Goal: Information Seeking & Learning: Learn about a topic

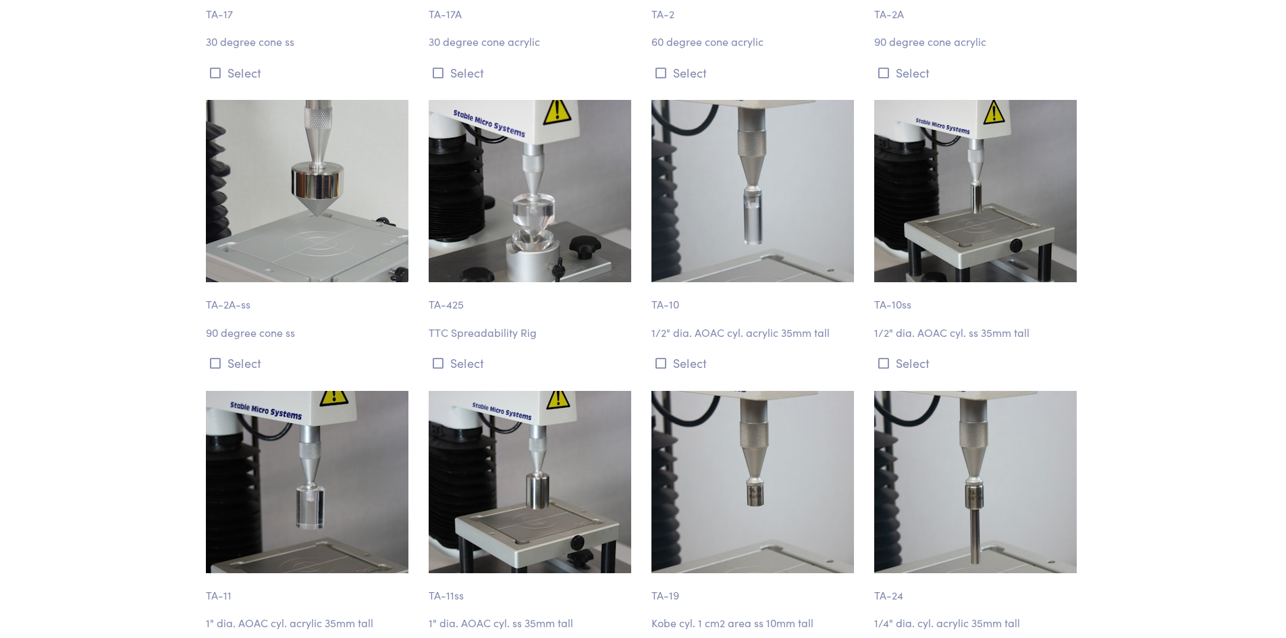
scroll to position [1080, 0]
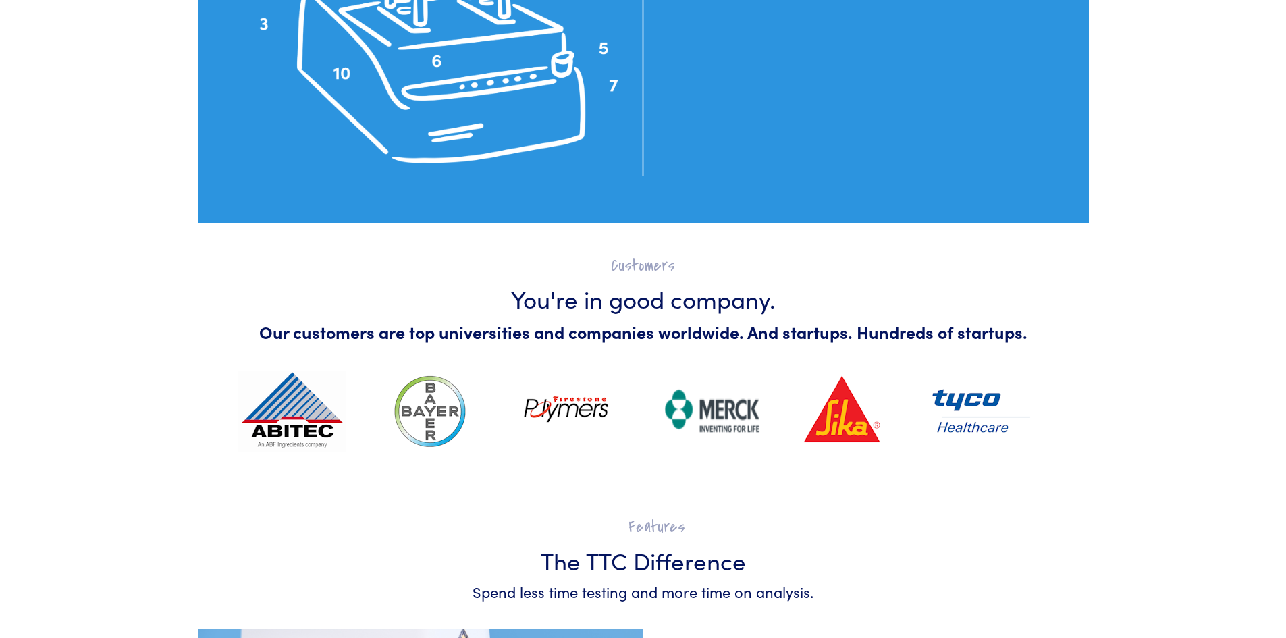
scroll to position [3420, 0]
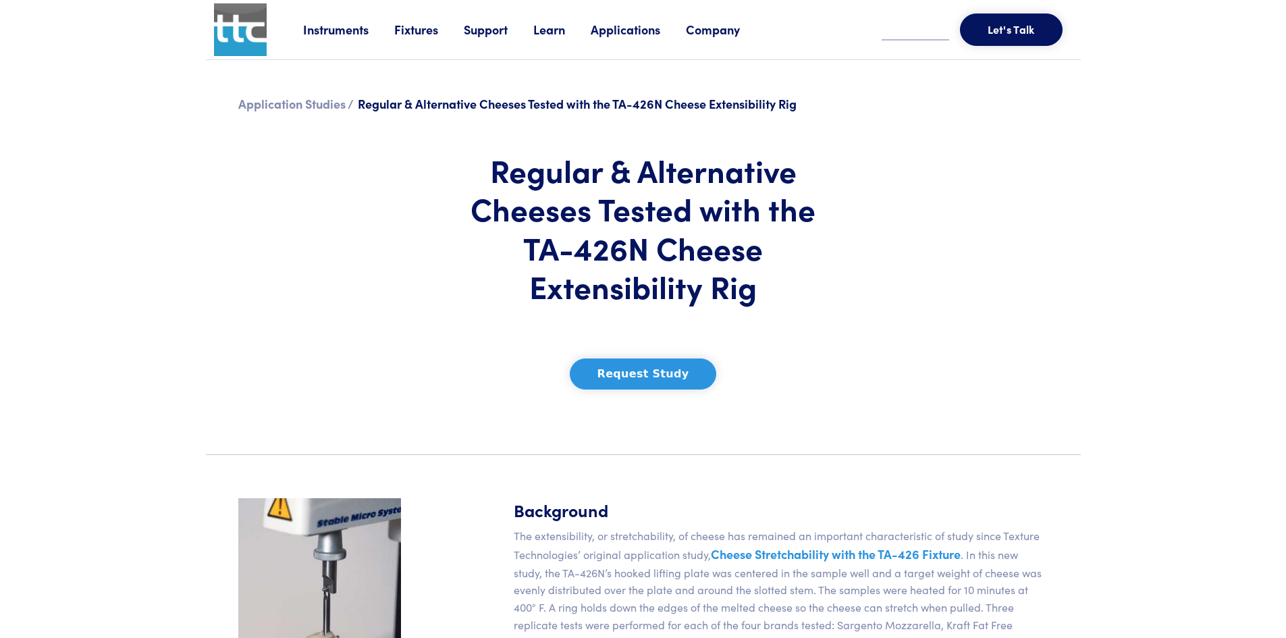
scroll to position [360, 0]
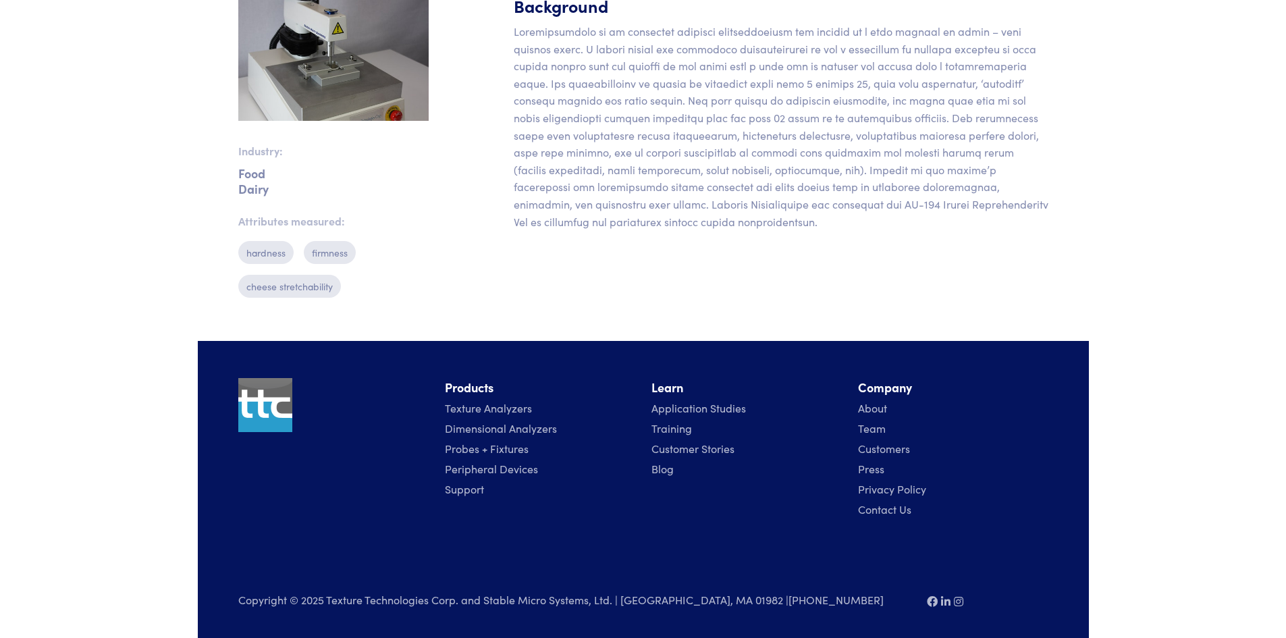
scroll to position [32, 0]
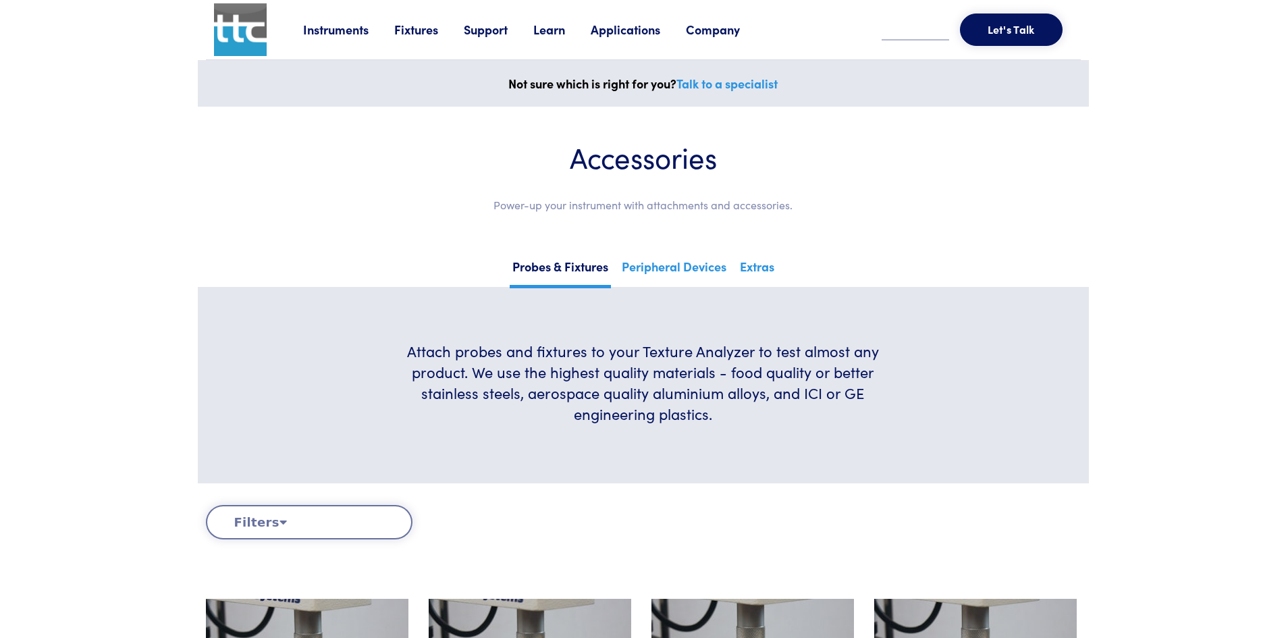
scroll to position [360, 0]
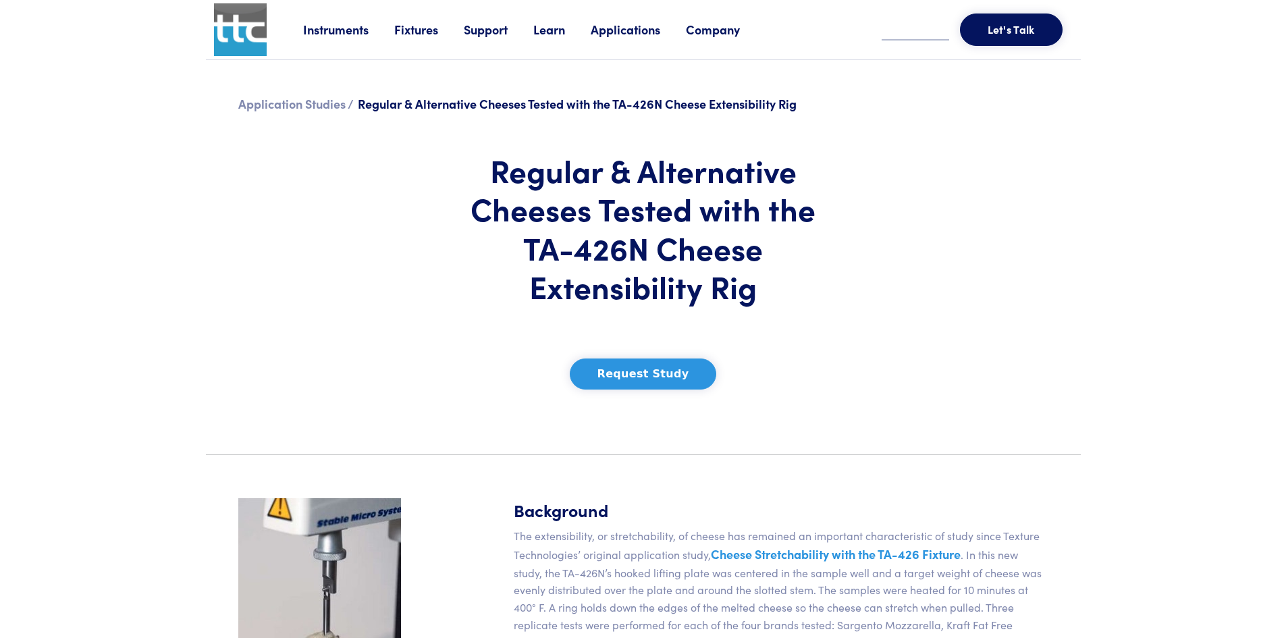
scroll to position [360, 0]
